Goal: Contribute content

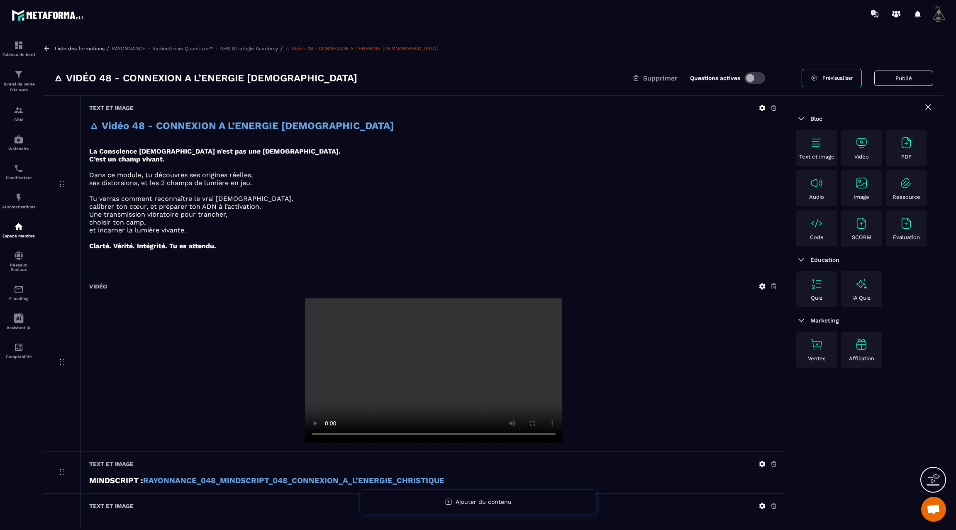
click at [46, 49] on icon at bounding box center [46, 48] width 7 height 7
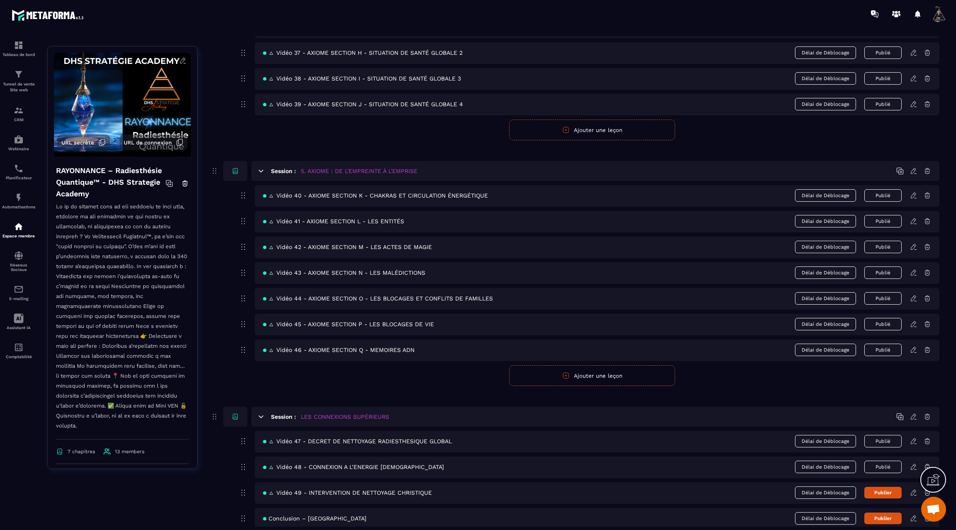
scroll to position [1340, 0]
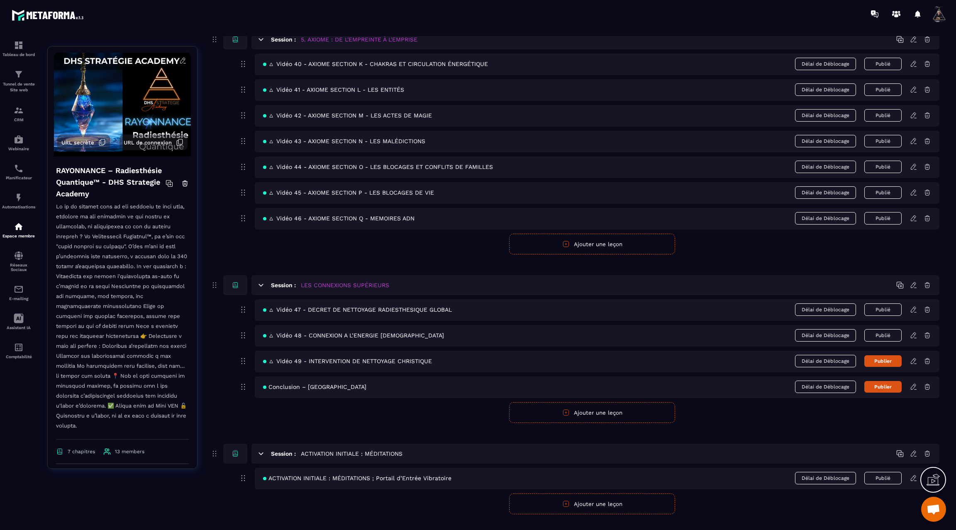
click at [912, 331] on icon at bounding box center [913, 334] width 7 height 7
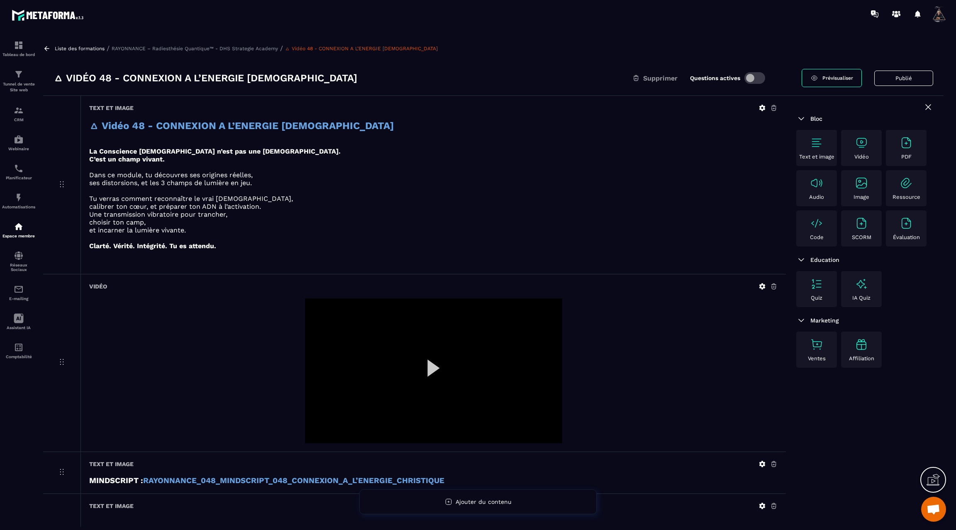
click at [48, 49] on icon at bounding box center [46, 48] width 7 height 7
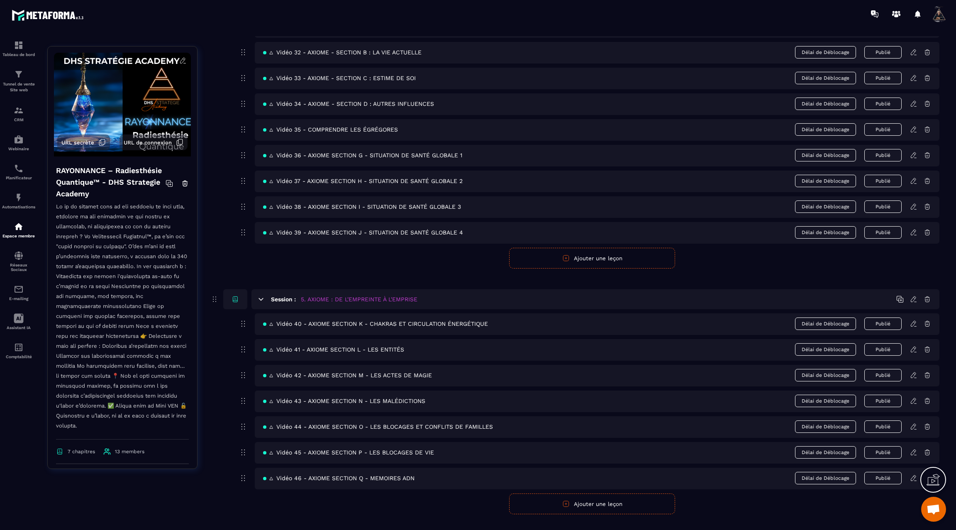
scroll to position [1340, 0]
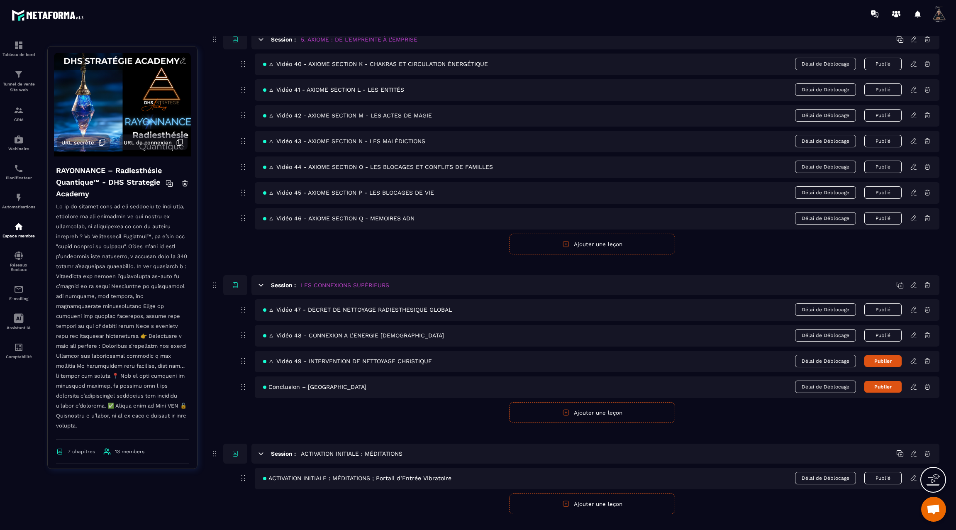
click at [913, 357] on icon at bounding box center [913, 360] width 7 height 7
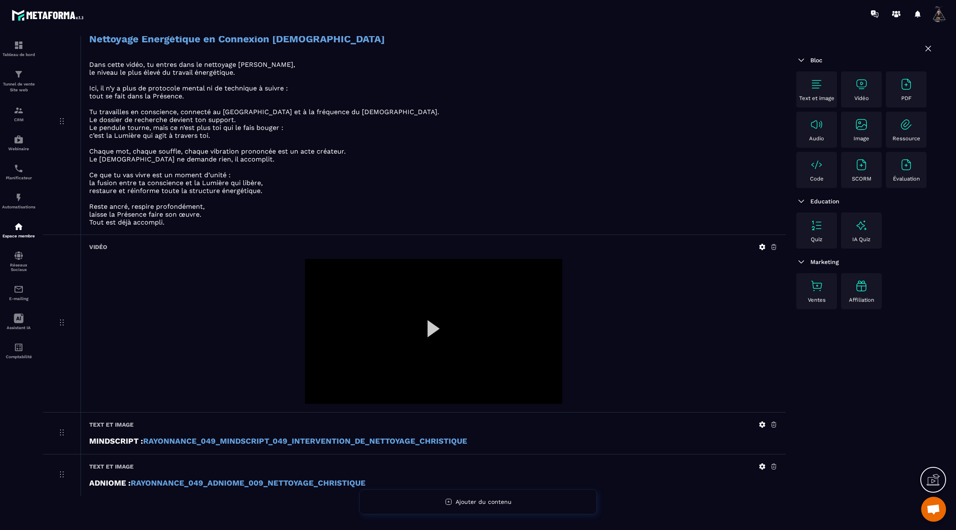
scroll to position [88, 0]
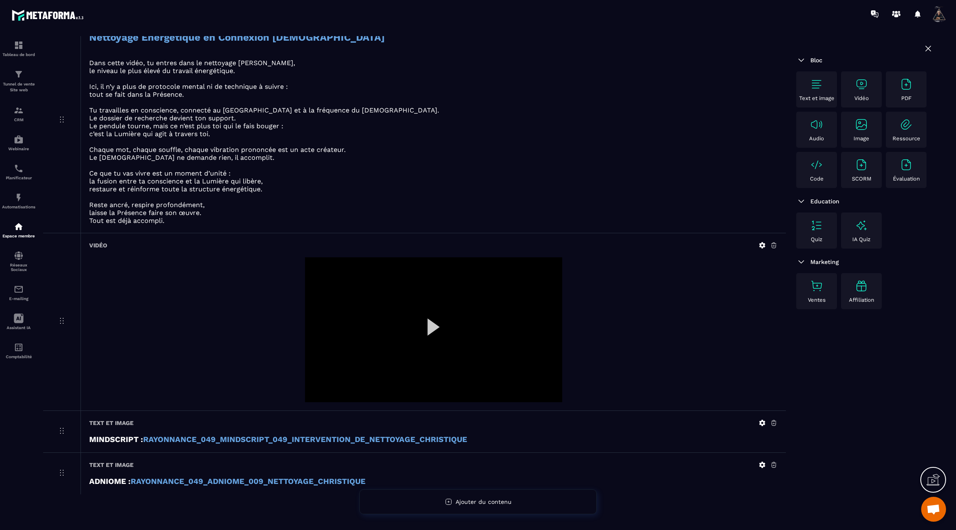
click at [762, 241] on icon at bounding box center [761, 244] width 7 height 7
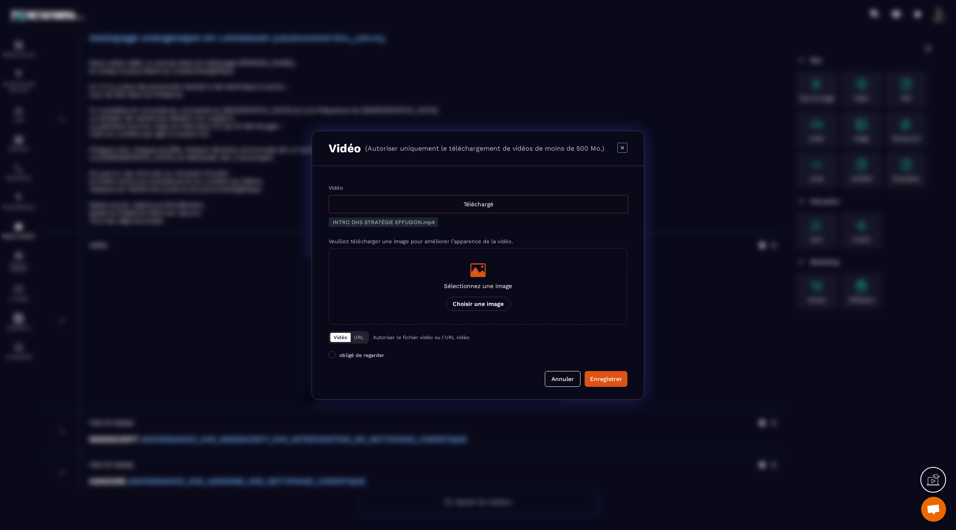
click at [528, 205] on div "Téléchargé" at bounding box center [477, 204] width 299 height 18
click at [0, 0] on input "Vidéo Téléchargé" at bounding box center [0, 0] width 0 height 0
click at [607, 378] on div "Enregistrer" at bounding box center [606, 379] width 32 height 8
